Goal: Information Seeking & Learning: Understand process/instructions

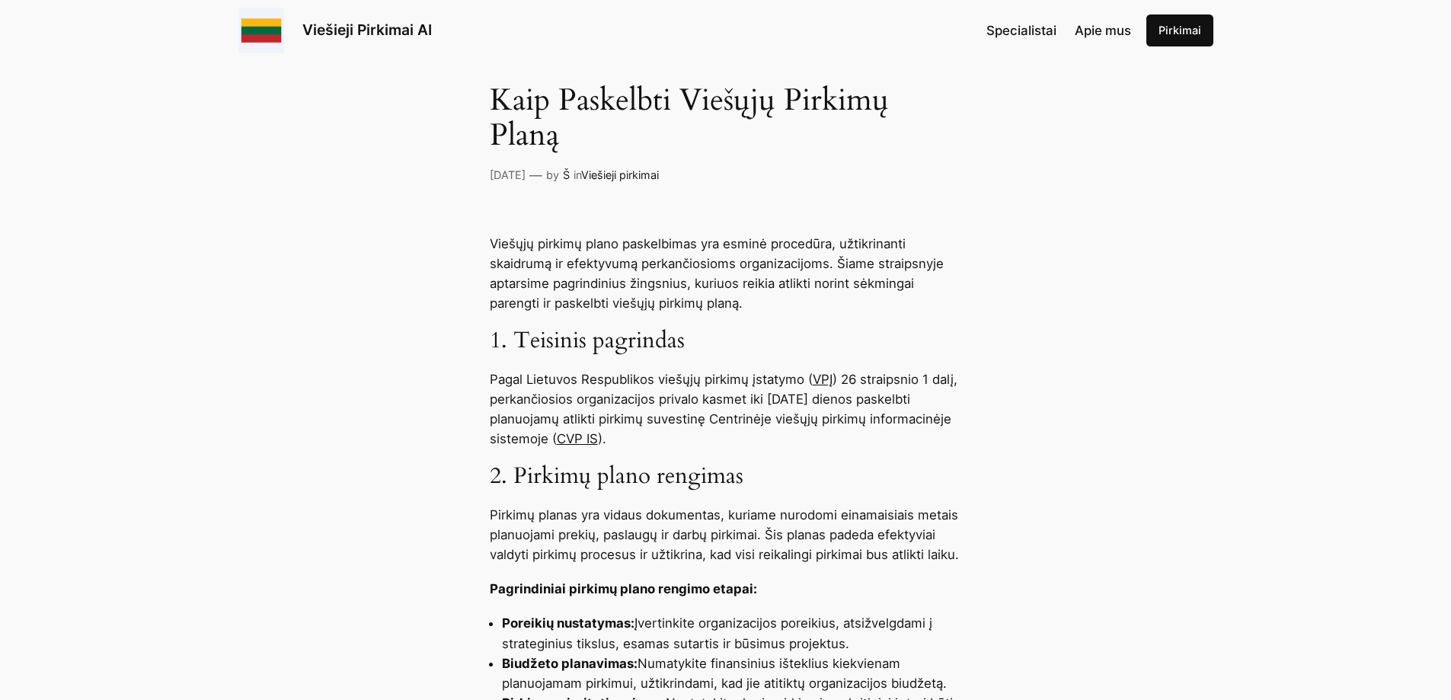
scroll to position [533, 0]
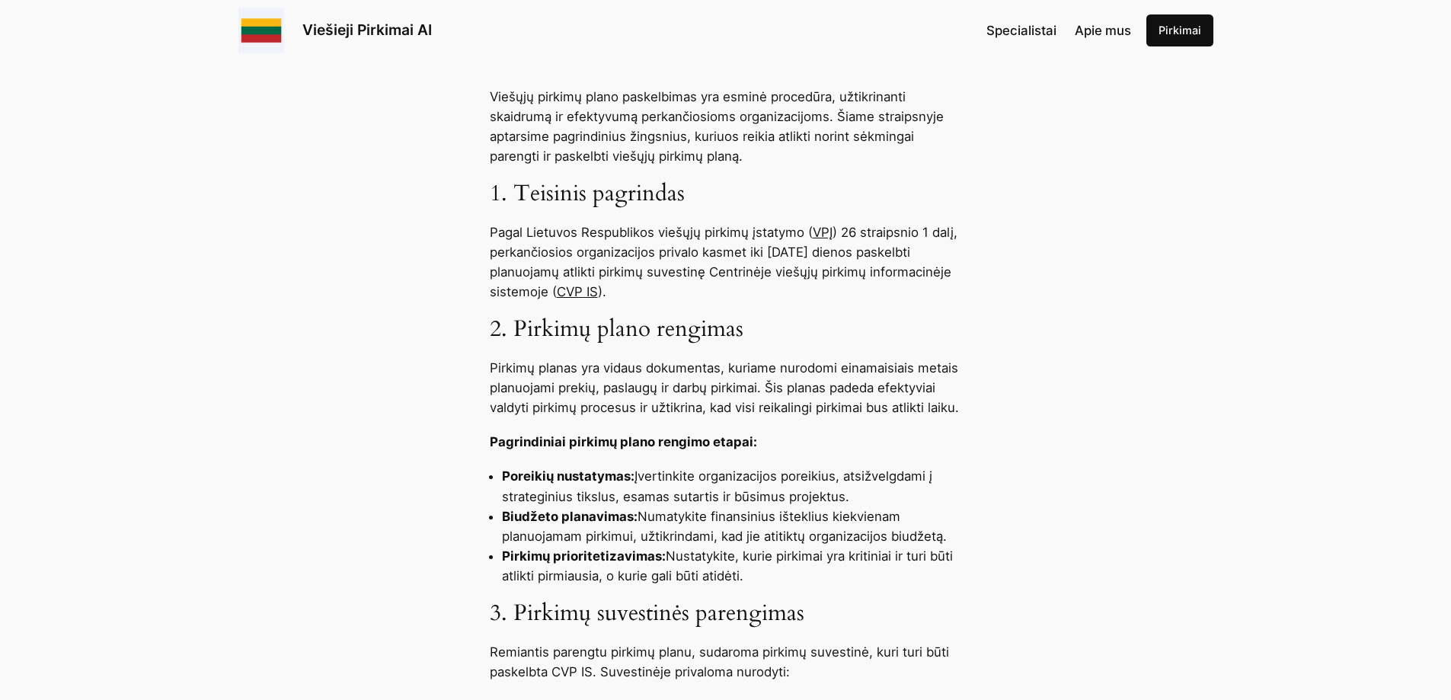
click at [570, 294] on link "CVP IS" at bounding box center [577, 291] width 41 height 15
click at [689, 299] on p "Pagal Lietuvos Respublikos viešųjų pirkimų įstatymo ( VPĮ ) 26 straipsnio 1 dal…" at bounding box center [726, 261] width 472 height 79
click at [657, 292] on p "Pagal Lietuvos Respublikos viešųjų pirkimų įstatymo ( VPĮ ) 26 straipsnio 1 dal…" at bounding box center [726, 261] width 472 height 79
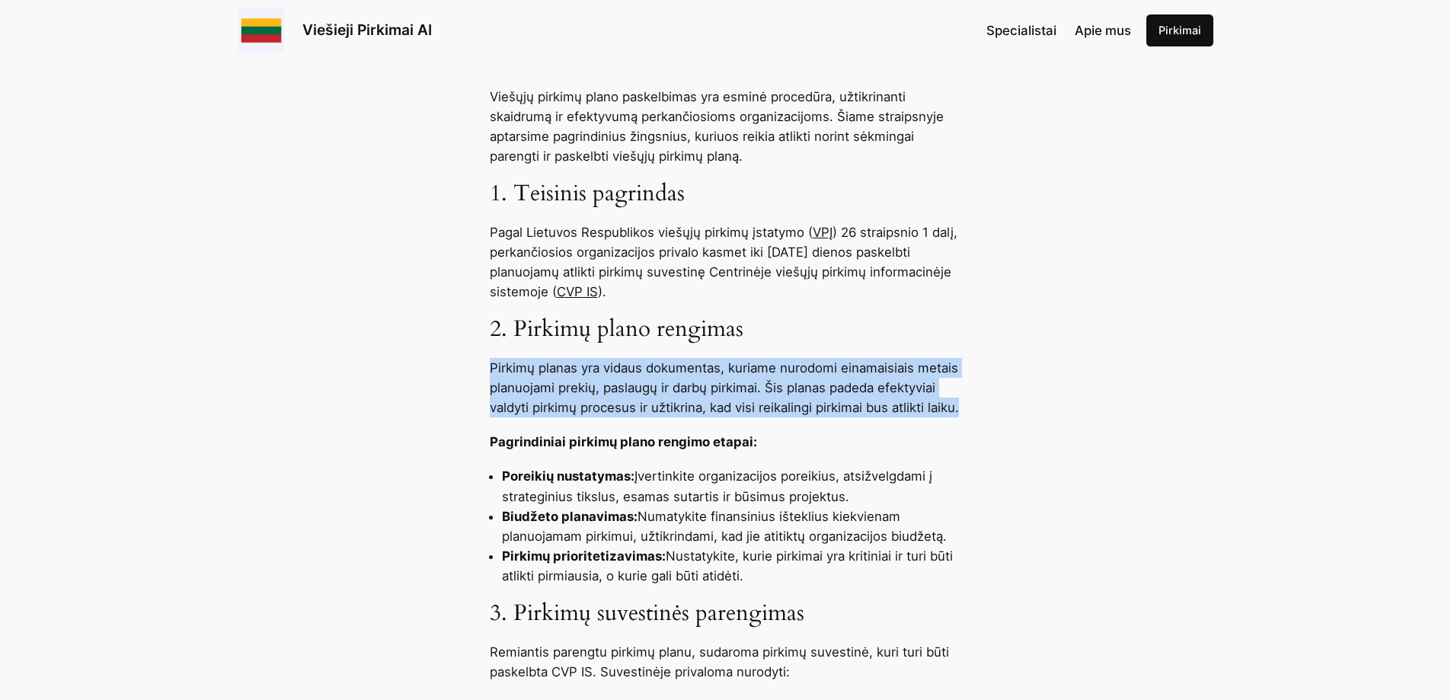
drag, startPoint x: 490, startPoint y: 368, endPoint x: 969, endPoint y: 405, distance: 479.7
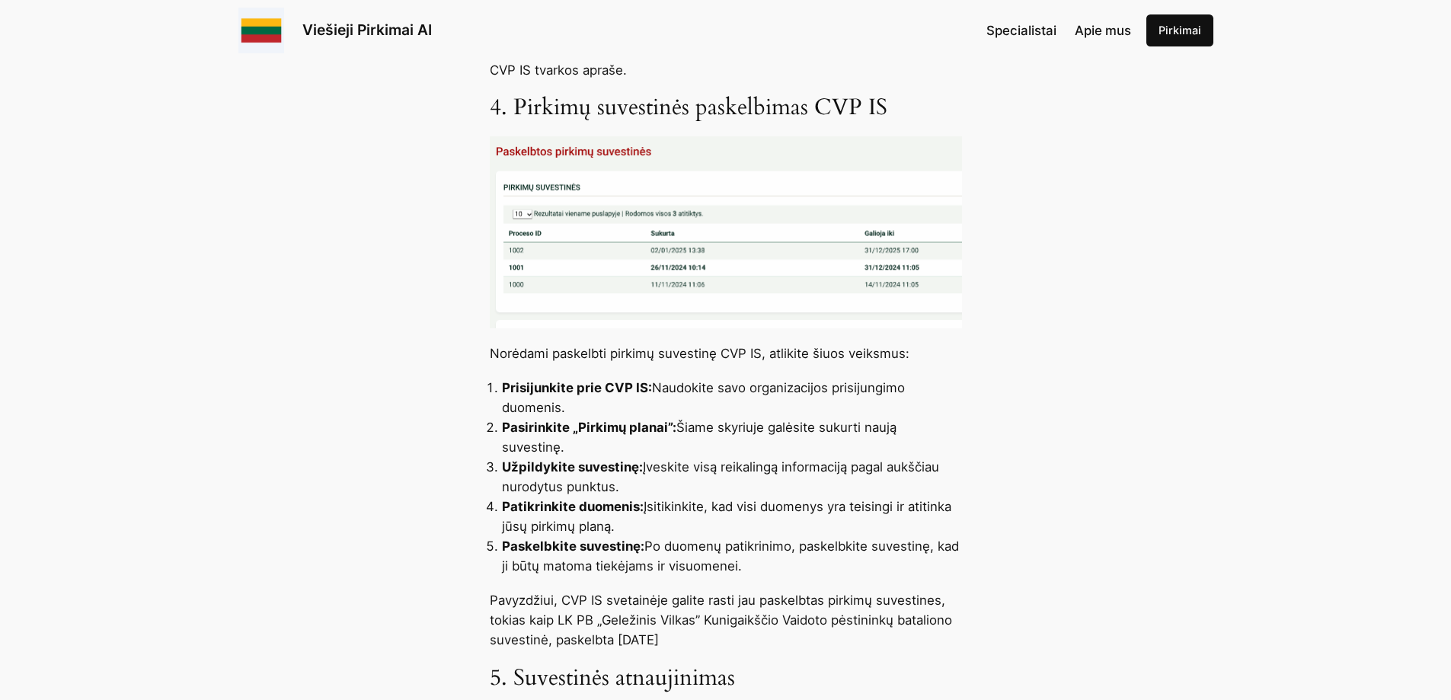
scroll to position [1295, 0]
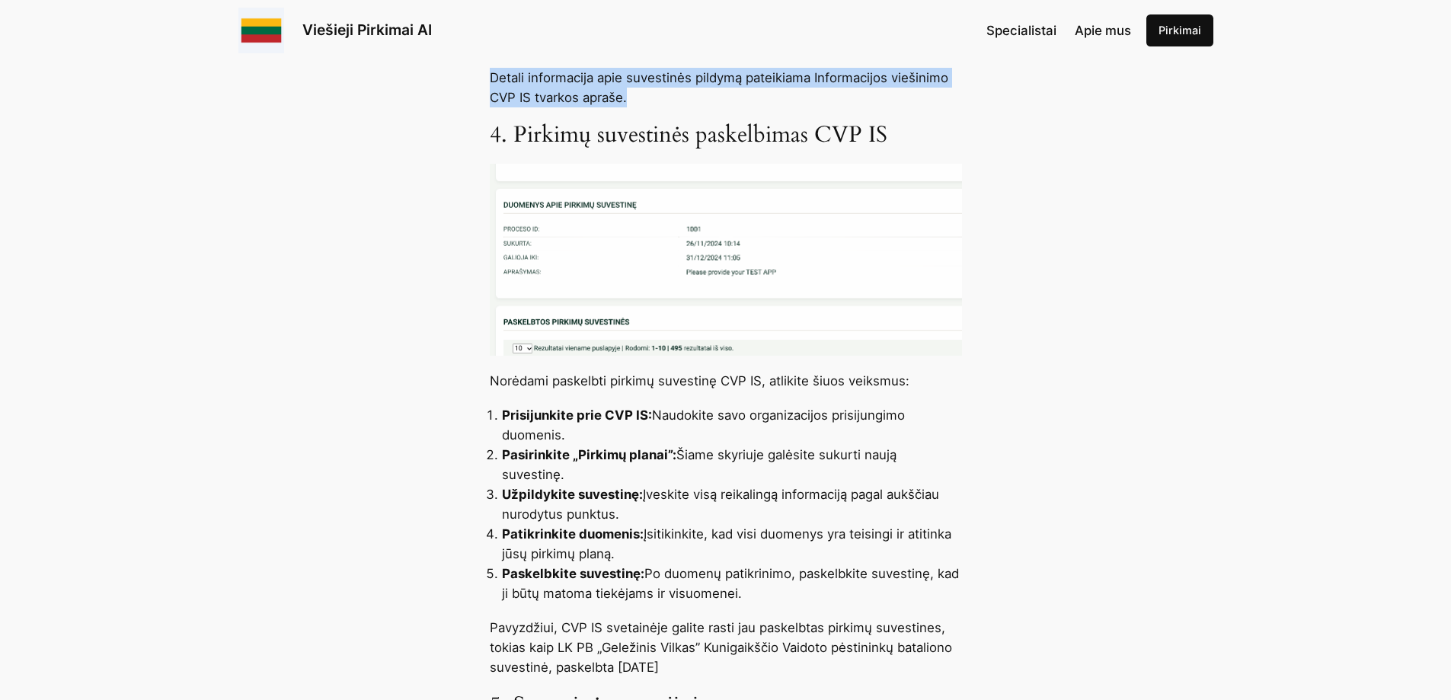
drag, startPoint x: 488, startPoint y: 70, endPoint x: 633, endPoint y: 97, distance: 147.1
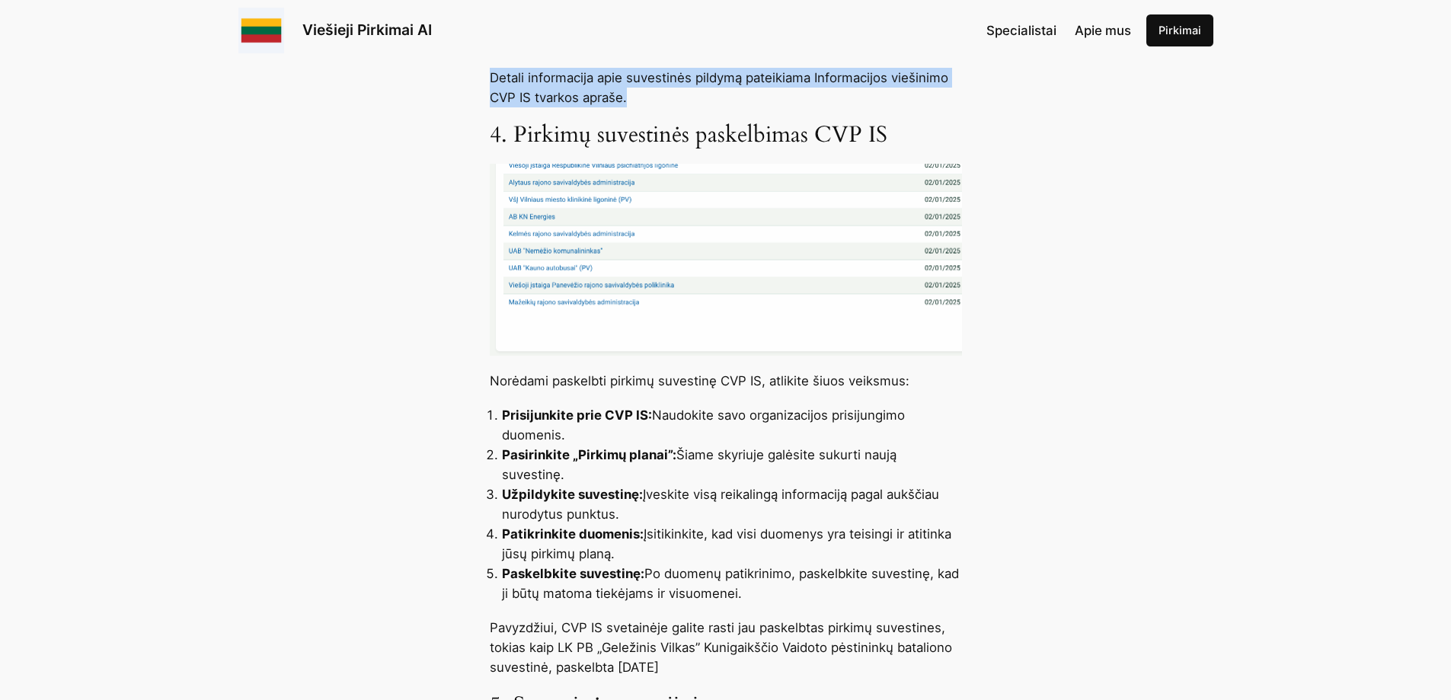
click at [633, 97] on div "Viešųjų pirkimų plano paskelbimas yra esminė procedūra, užtikrinanti skaidrumą …" at bounding box center [725, 329] width 1451 height 2008
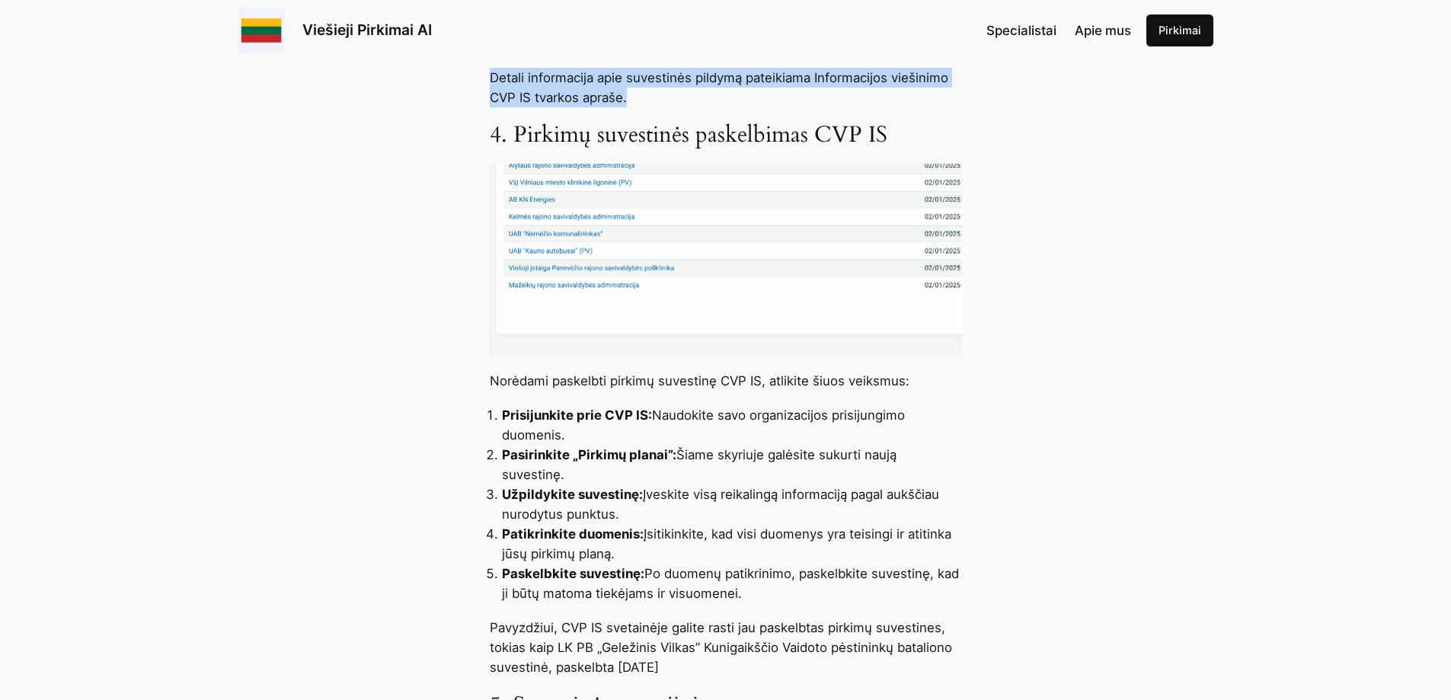
copy p "Detali informacija apie suvestinės pildymą pateikiama Informacijos viešinimo CV…"
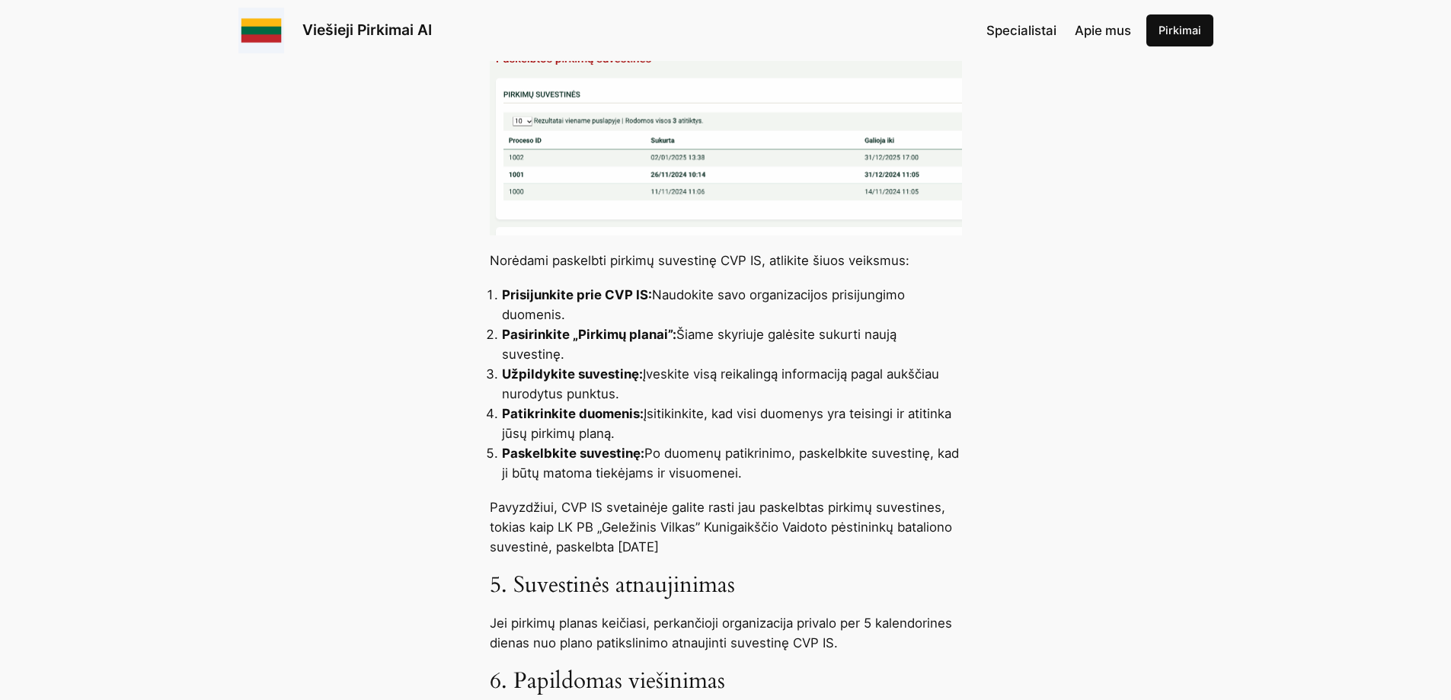
scroll to position [1371, 0]
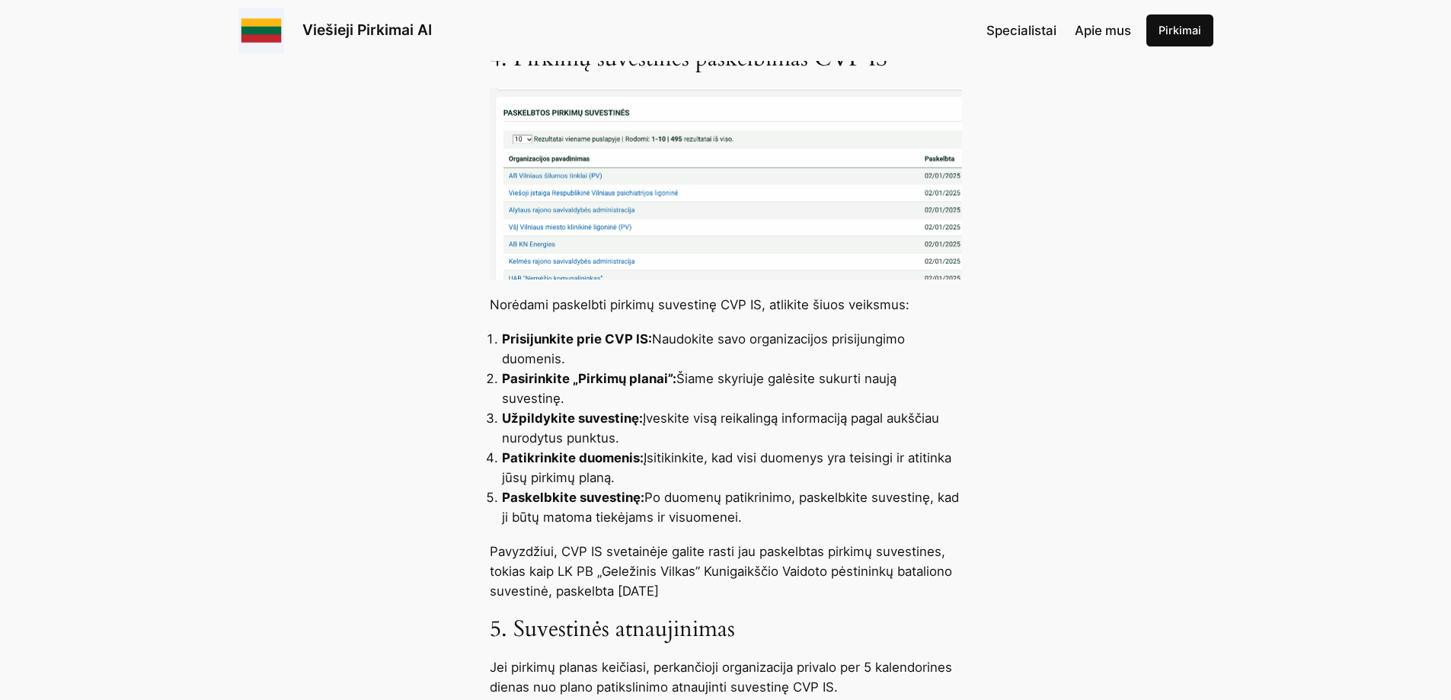
click at [676, 377] on li "Pasirinkite „Pirkimų planai”: Šiame skyriuje galėsite sukurti naują suvestinę." at bounding box center [732, 389] width 460 height 40
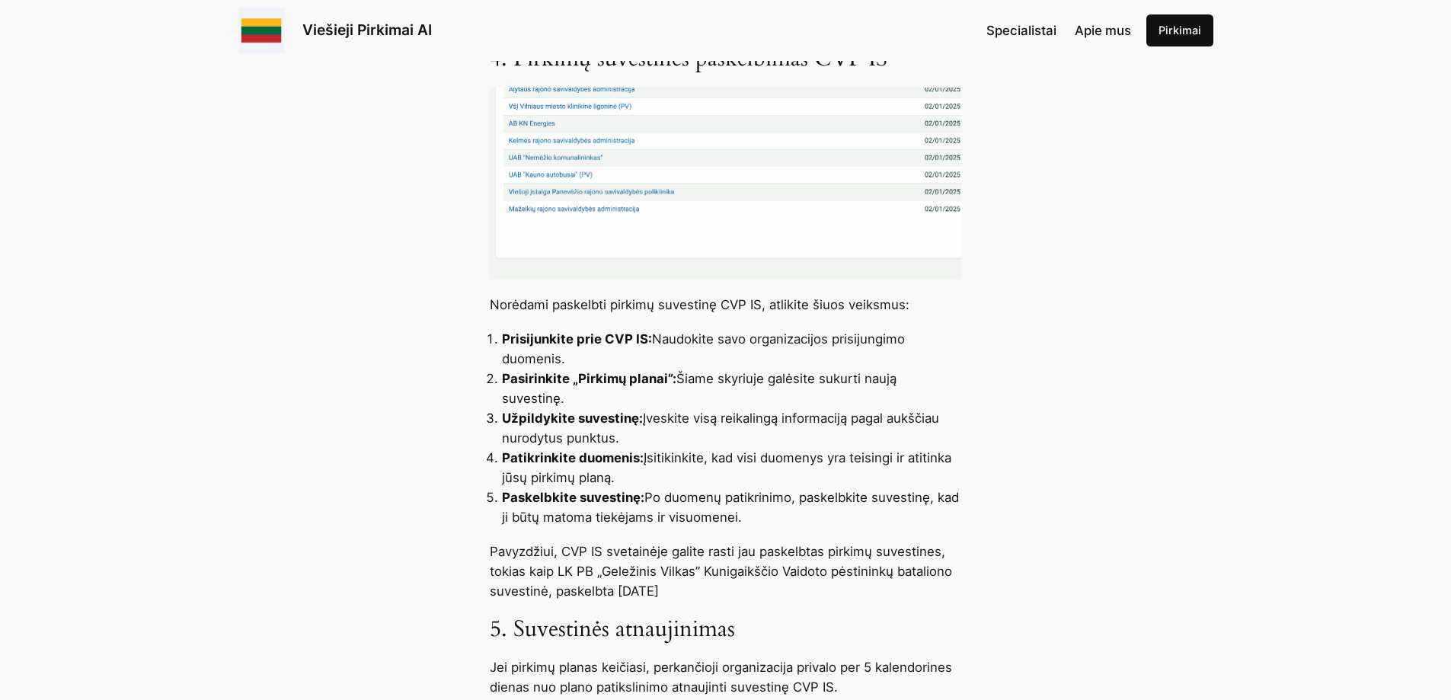
drag, startPoint x: 676, startPoint y: 377, endPoint x: 965, endPoint y: 377, distance: 289.4
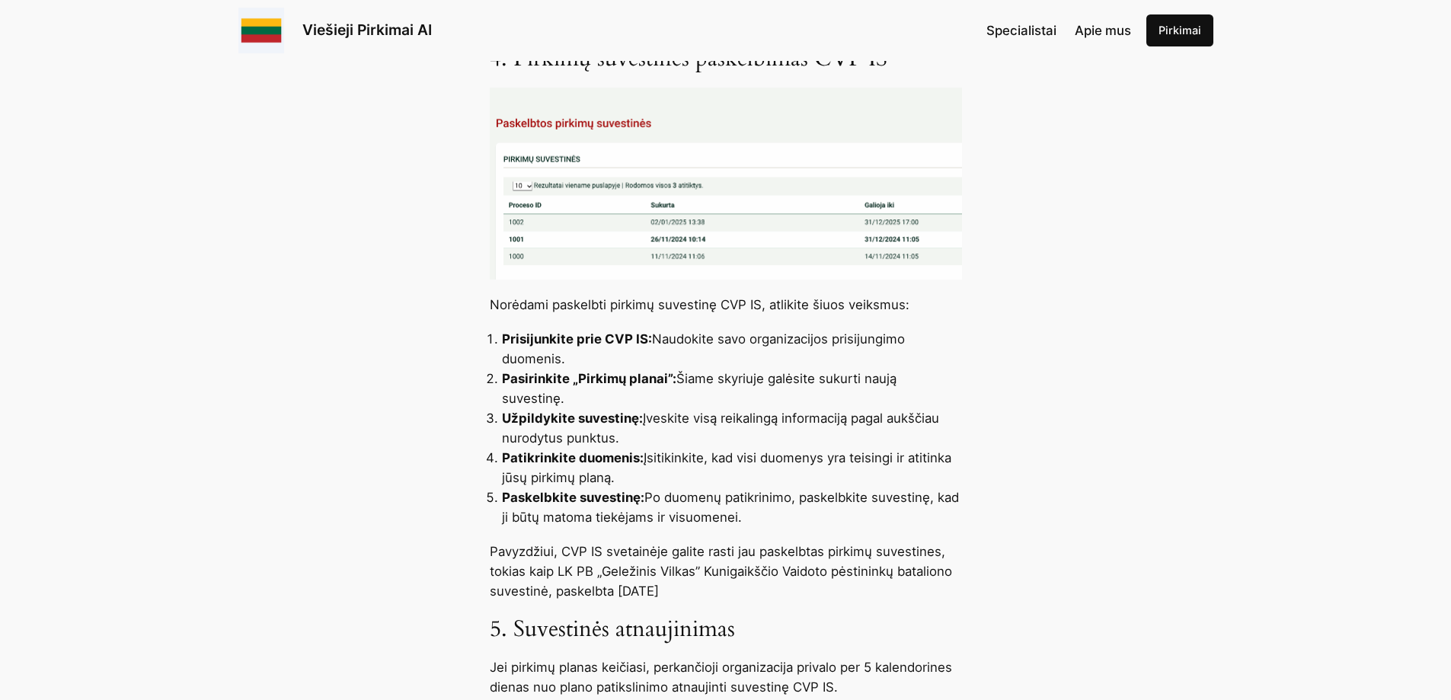
click at [965, 377] on div "Viešųjų pirkimų plano paskelbimas yra esminė procedūra, užtikrinanti skaidrumą …" at bounding box center [725, 253] width 1451 height 2008
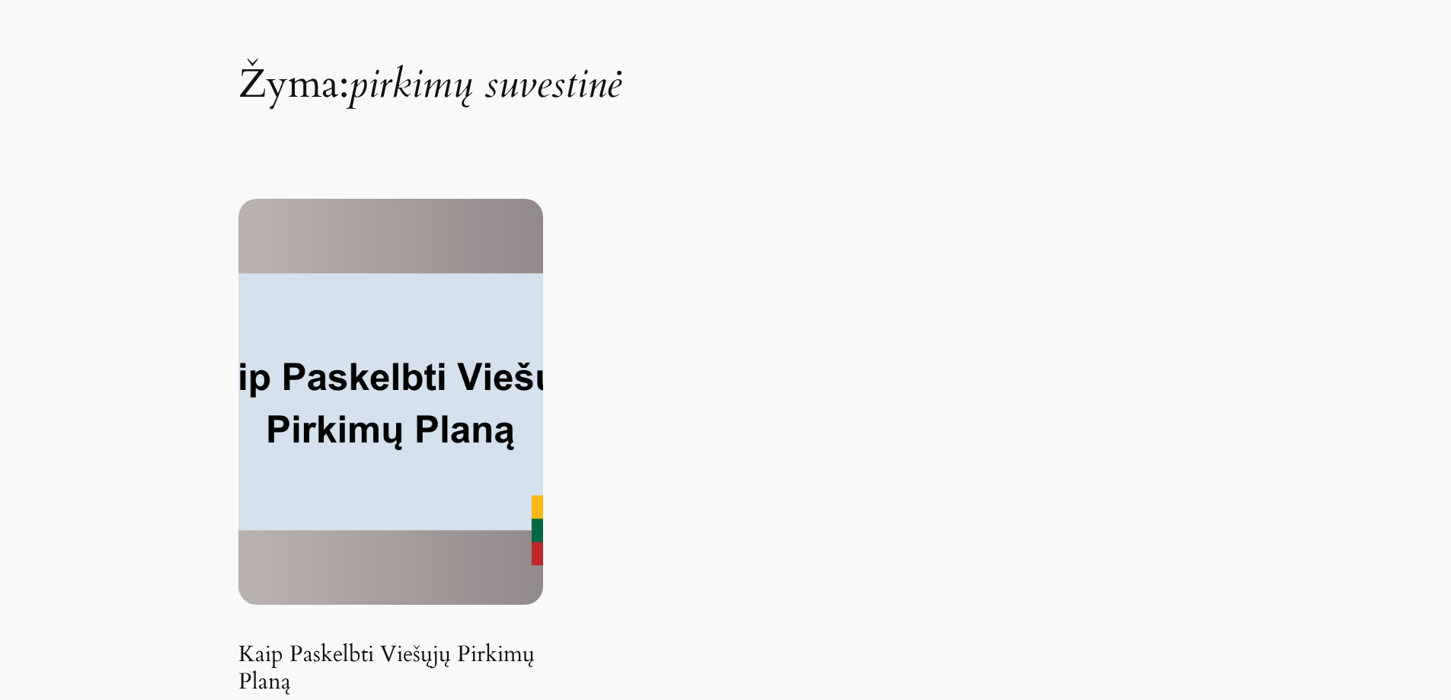
scroll to position [228, 0]
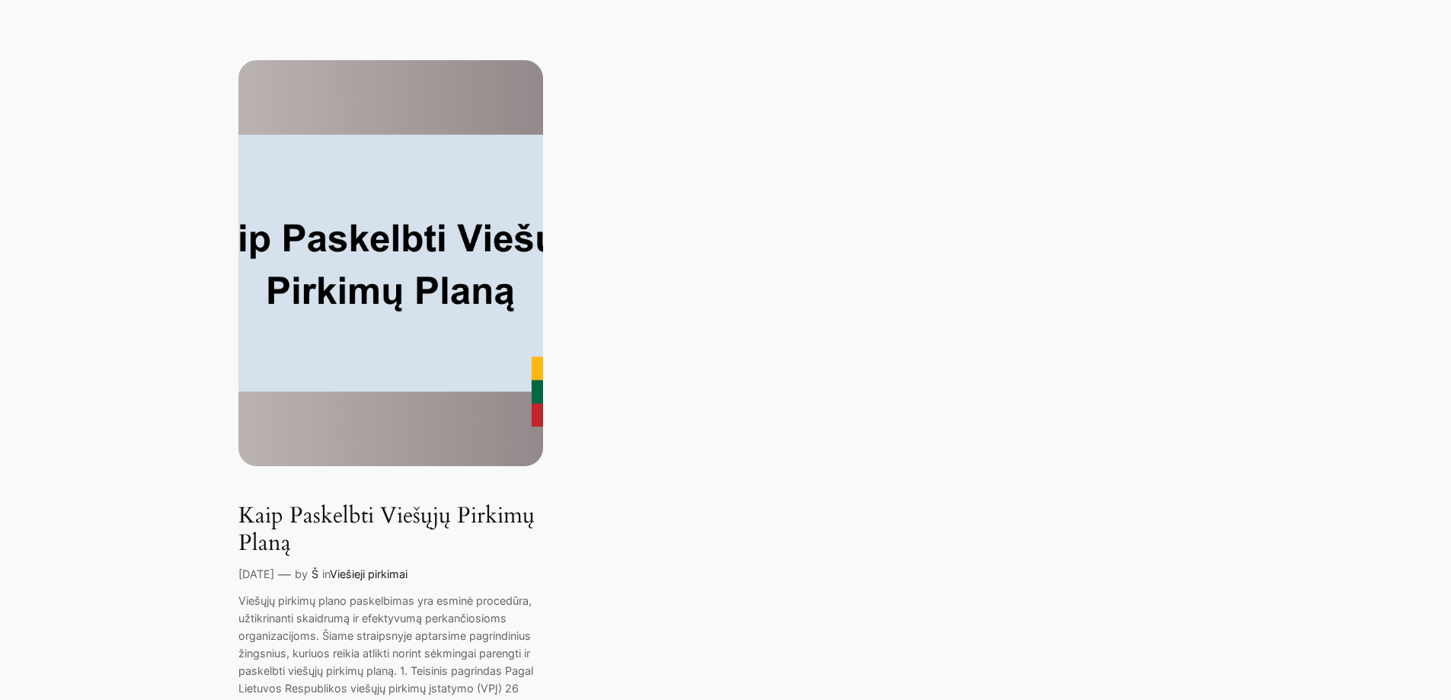
click at [405, 226] on img at bounding box center [390, 263] width 305 height 406
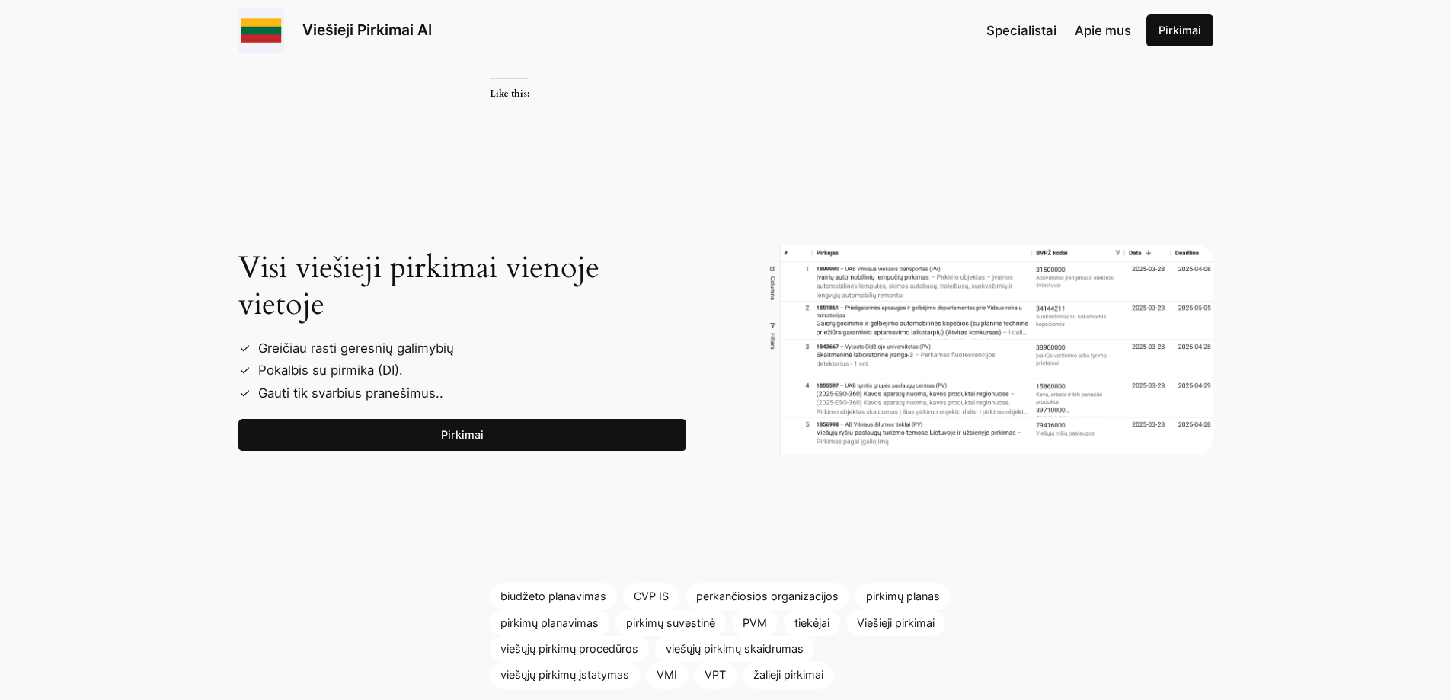
scroll to position [2589, 0]
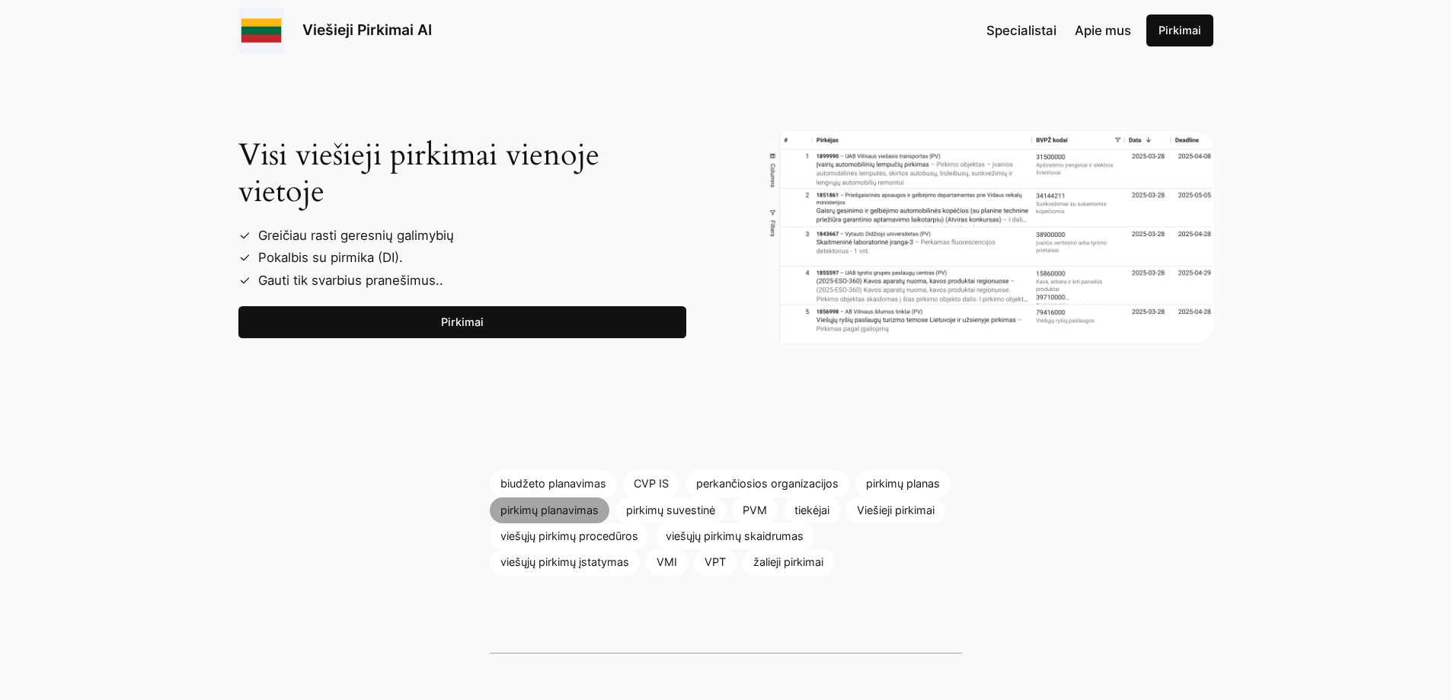
click at [562, 497] on link "pirkimų planavimas" at bounding box center [550, 510] width 120 height 26
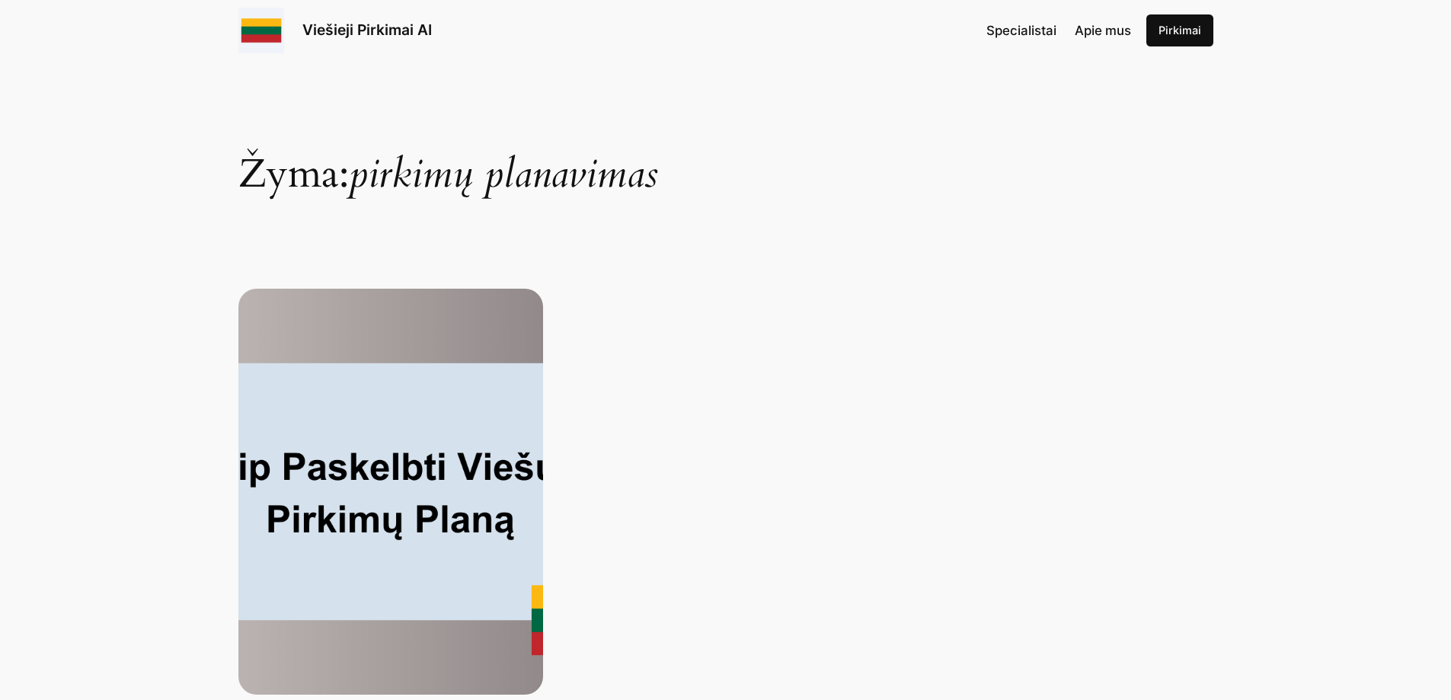
click at [474, 508] on img at bounding box center [390, 492] width 305 height 406
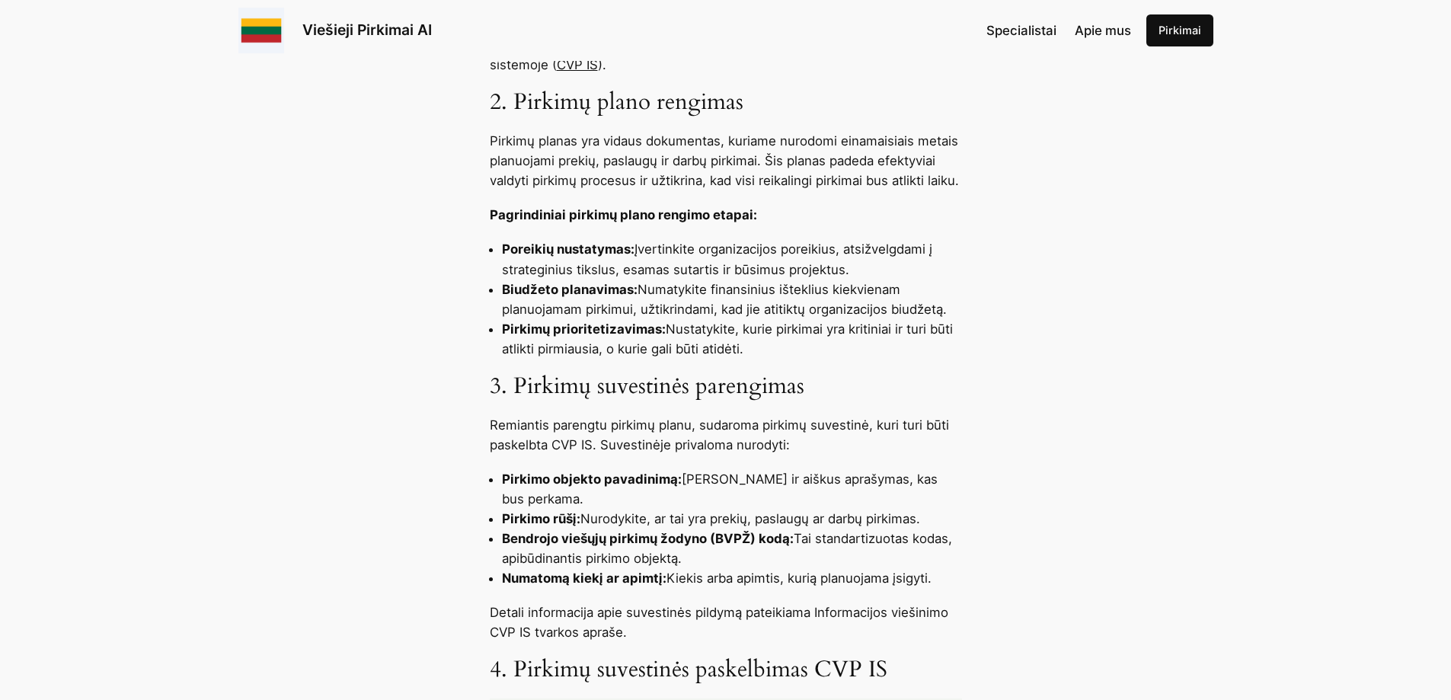
scroll to position [762, 0]
